Goal: Obtain resource: Download file/media

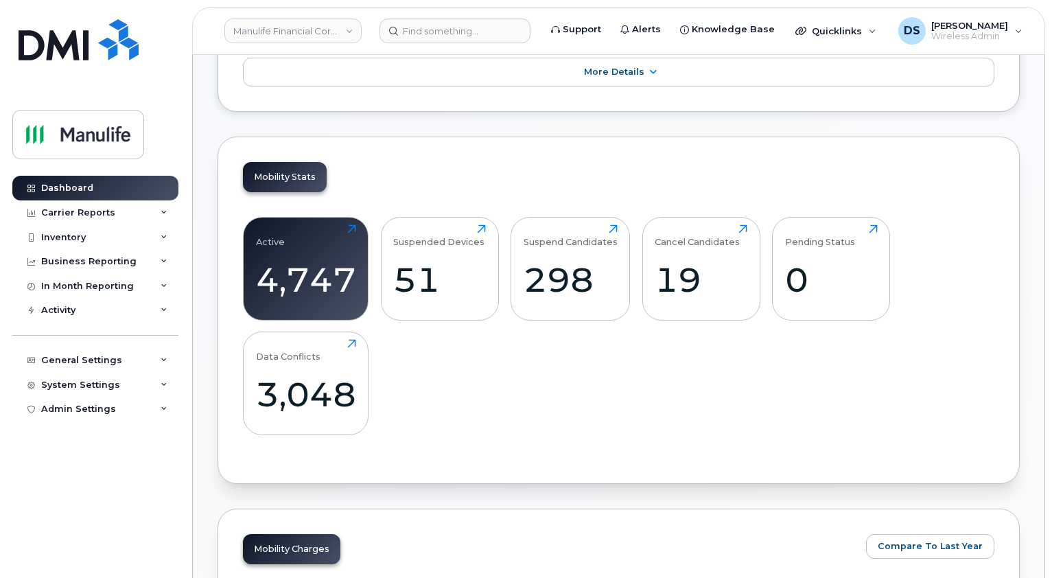
scroll to position [343, 0]
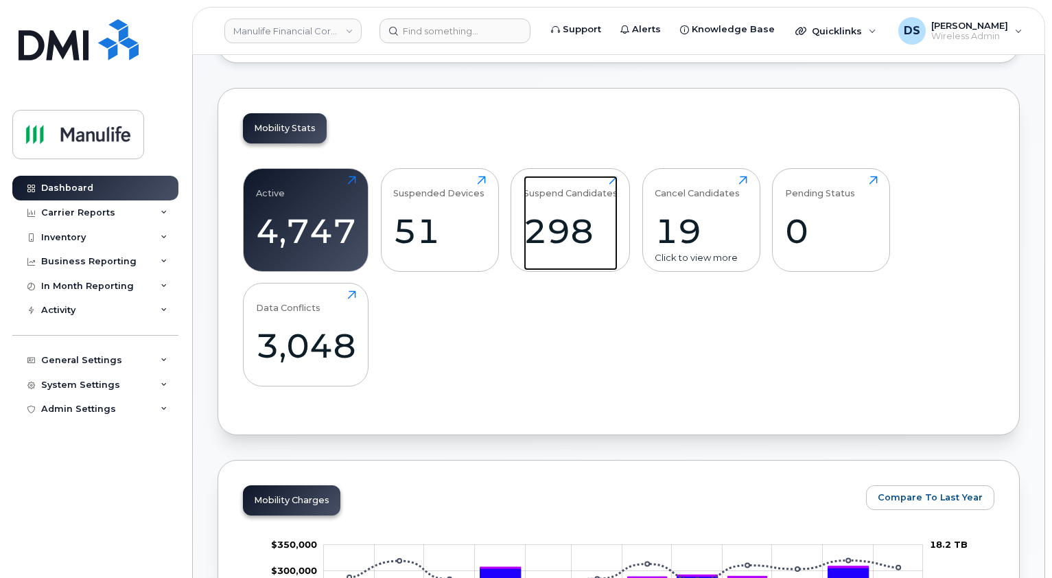
drag, startPoint x: 566, startPoint y: 222, endPoint x: 654, endPoint y: 223, distance: 88.5
click at [566, 222] on div "298" at bounding box center [570, 231] width 94 height 40
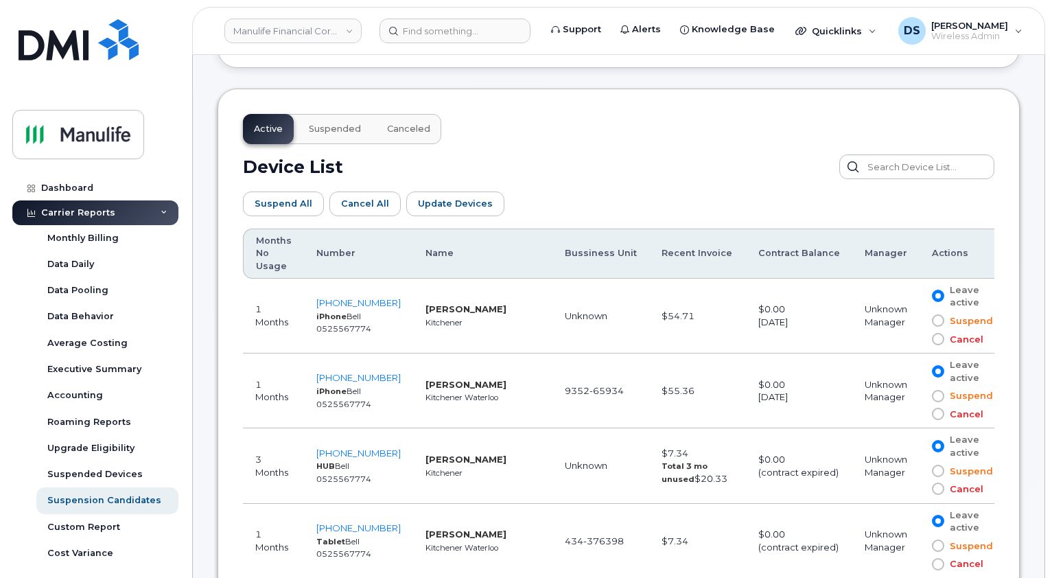
scroll to position [693, 0]
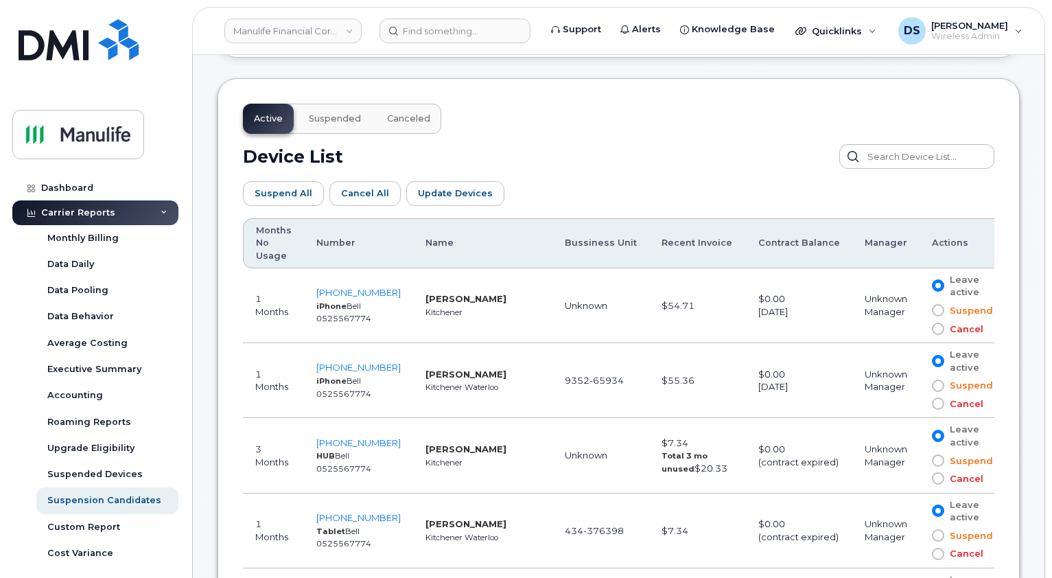
click at [270, 244] on th "Months No Usage" at bounding box center [273, 243] width 61 height 50
click at [265, 244] on th "Months No Usage" at bounding box center [273, 243] width 61 height 50
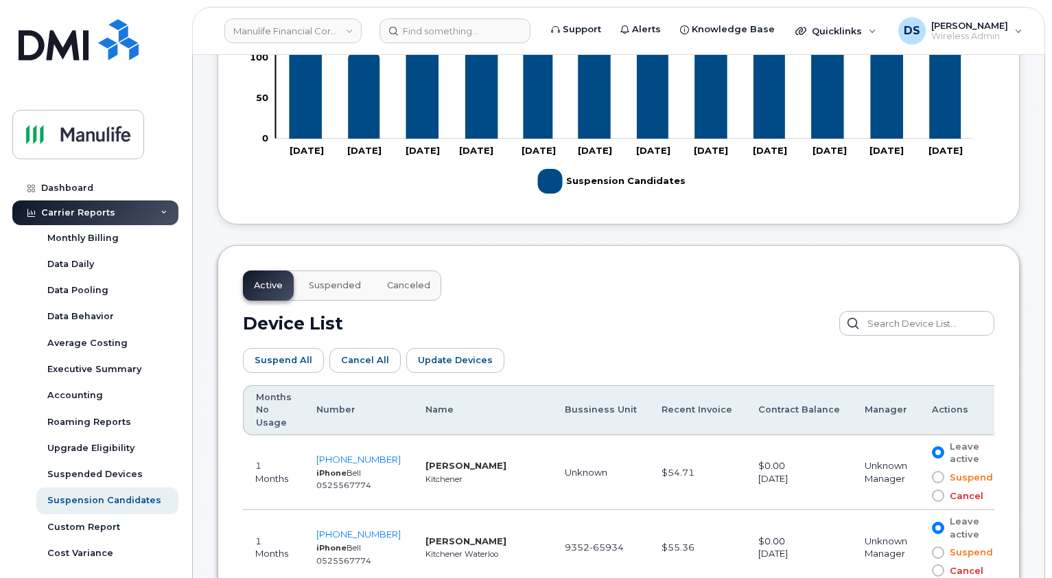
scroll to position [556, 0]
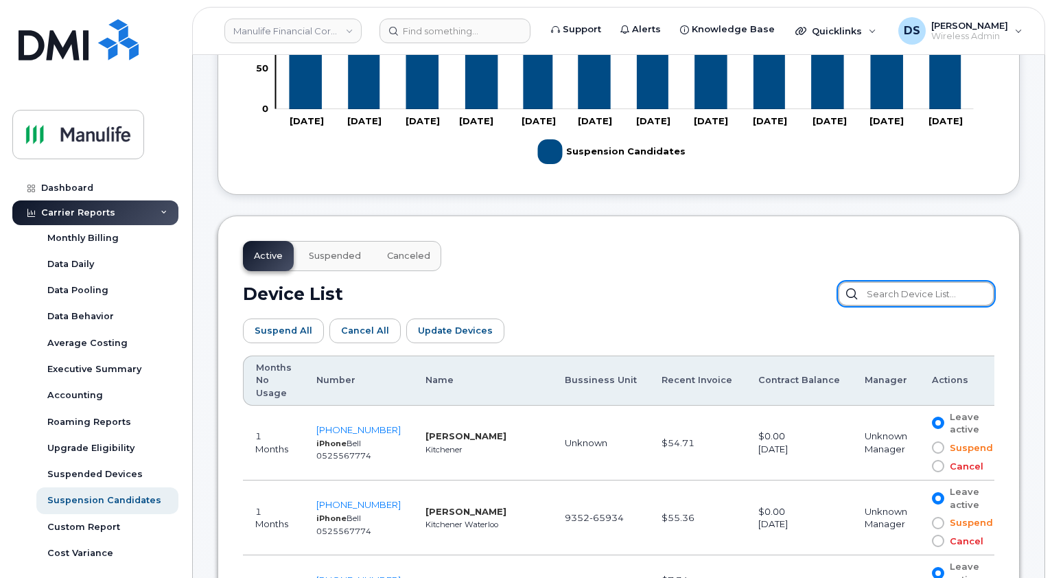
click at [914, 292] on input "text" at bounding box center [916, 293] width 156 height 25
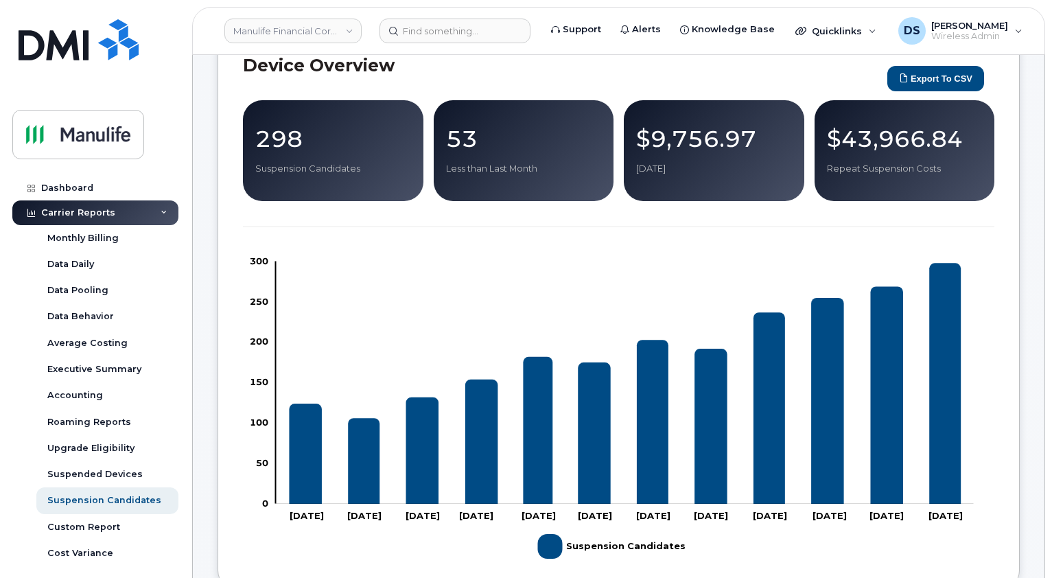
scroll to position [0, 0]
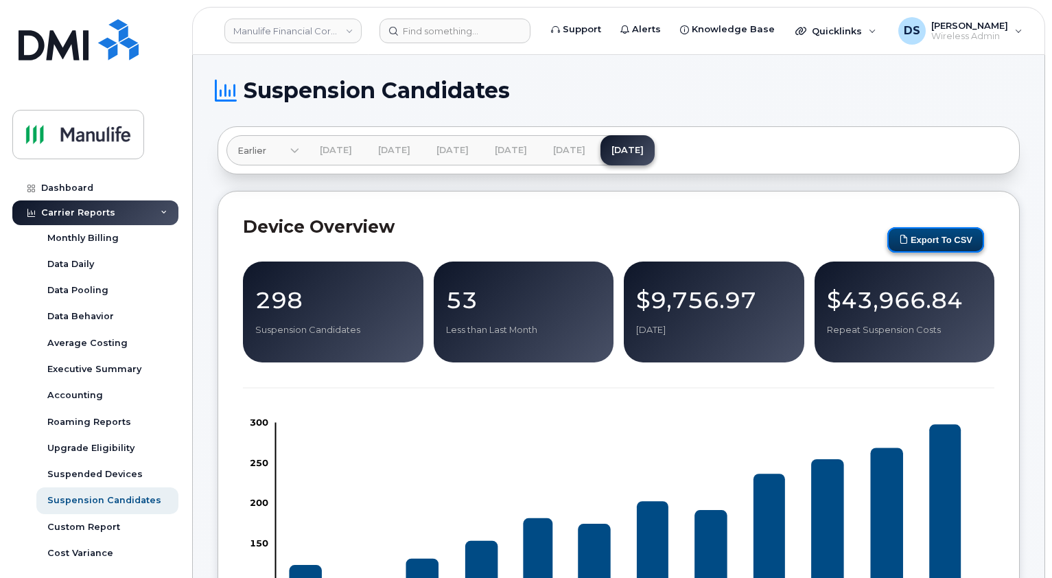
click at [943, 238] on button "Export to CSV" at bounding box center [935, 239] width 97 height 25
